Goal: Transaction & Acquisition: Obtain resource

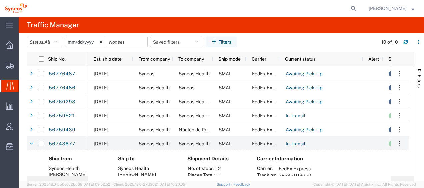
scroll to position [64, 0]
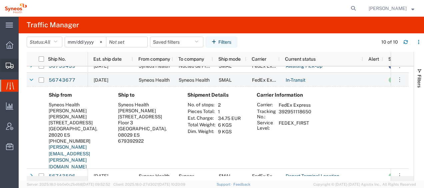
click at [0, 0] on span "Shipment Manager" at bounding box center [0, 0] width 0 height 0
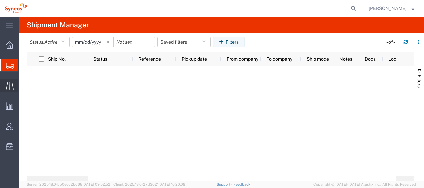
click at [23, 86] on span "Traffic" at bounding box center [20, 85] width 5 height 13
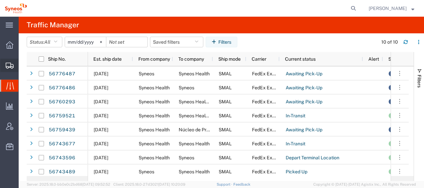
click at [0, 0] on span "Shipment Manager" at bounding box center [0, 0] width 0 height 0
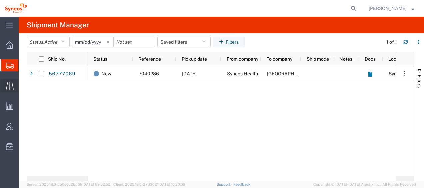
click at [23, 84] on span "Traffic" at bounding box center [20, 85] width 5 height 13
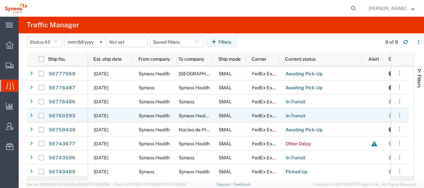
scroll to position [16, 0]
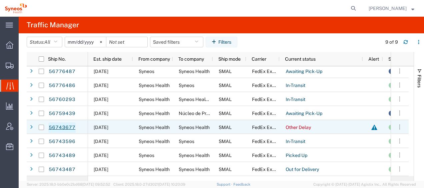
click at [55, 126] on link "56743677" at bounding box center [61, 127] width 27 height 11
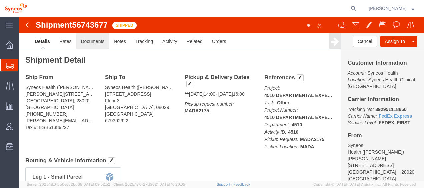
click link "Documents"
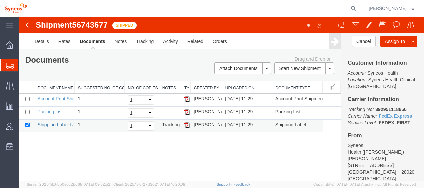
click at [61, 122] on link "Shipping Label Laser" at bounding box center [60, 124] width 44 height 5
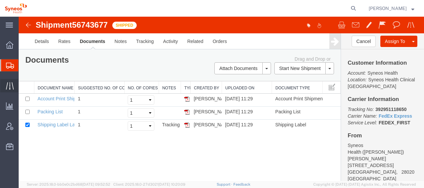
click at [23, 85] on span "Traffic" at bounding box center [20, 85] width 5 height 13
